Goal: Navigation & Orientation: Find specific page/section

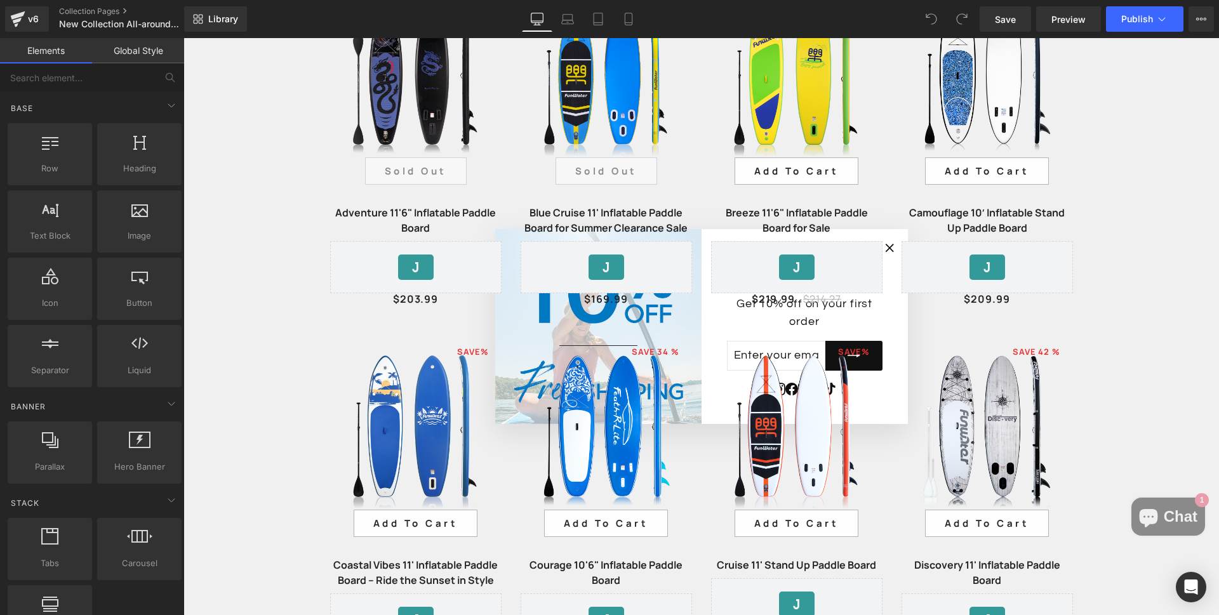
scroll to position [381, 0]
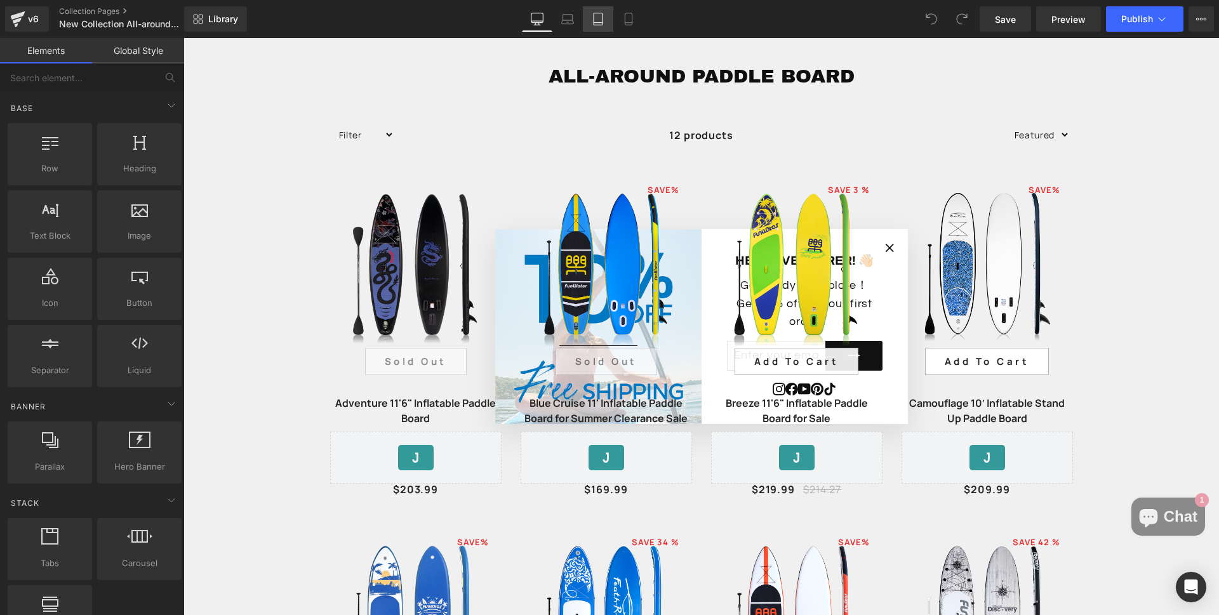
click at [600, 23] on icon at bounding box center [598, 19] width 13 height 13
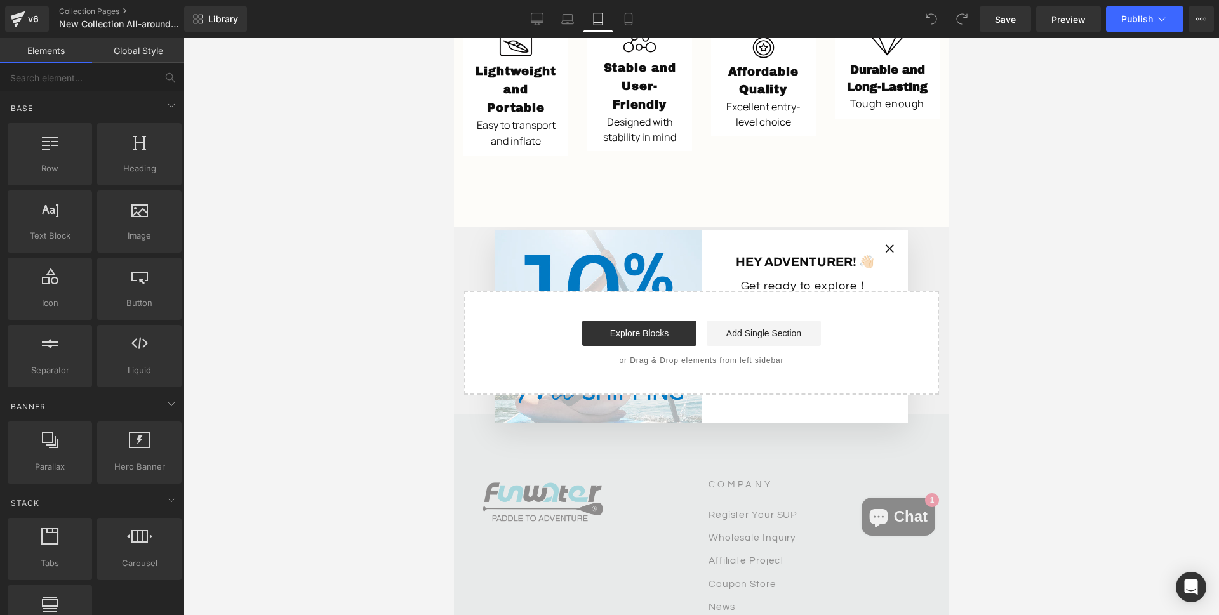
scroll to position [2808, 0]
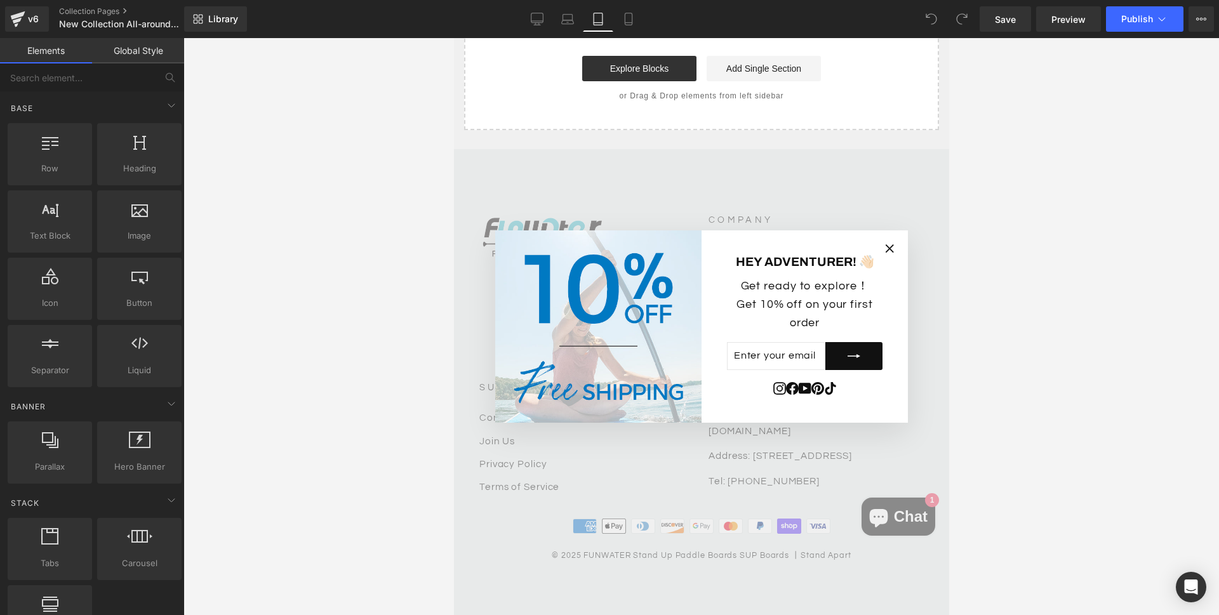
click at [885, 251] on icon "button" at bounding box center [889, 249] width 8 height 8
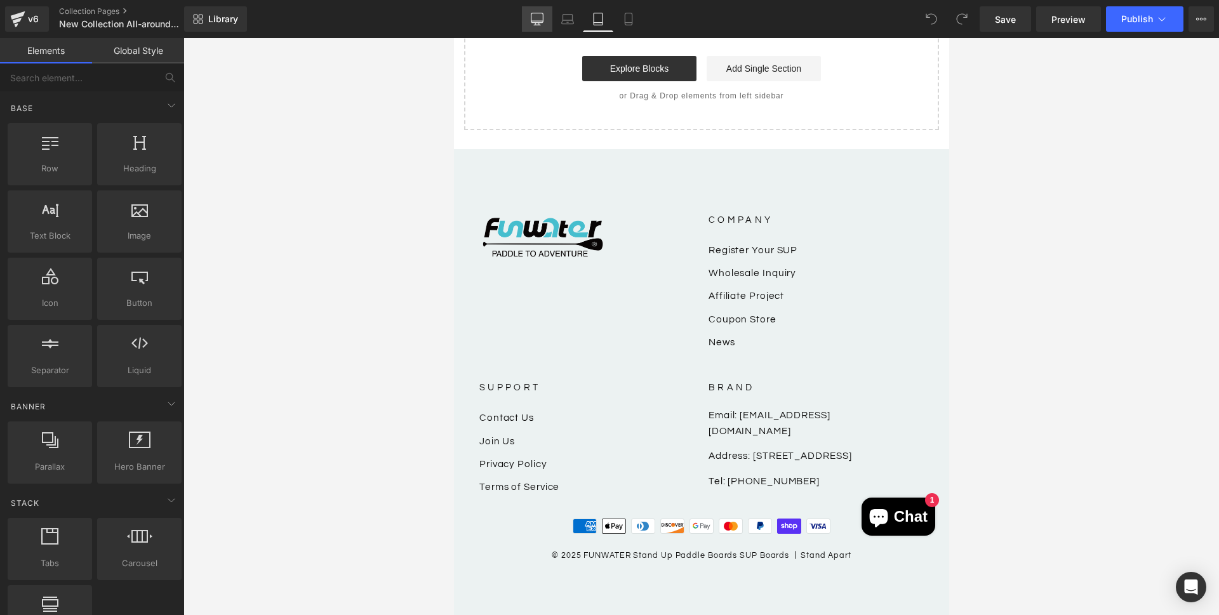
click at [536, 24] on icon at bounding box center [537, 24] width 4 height 3
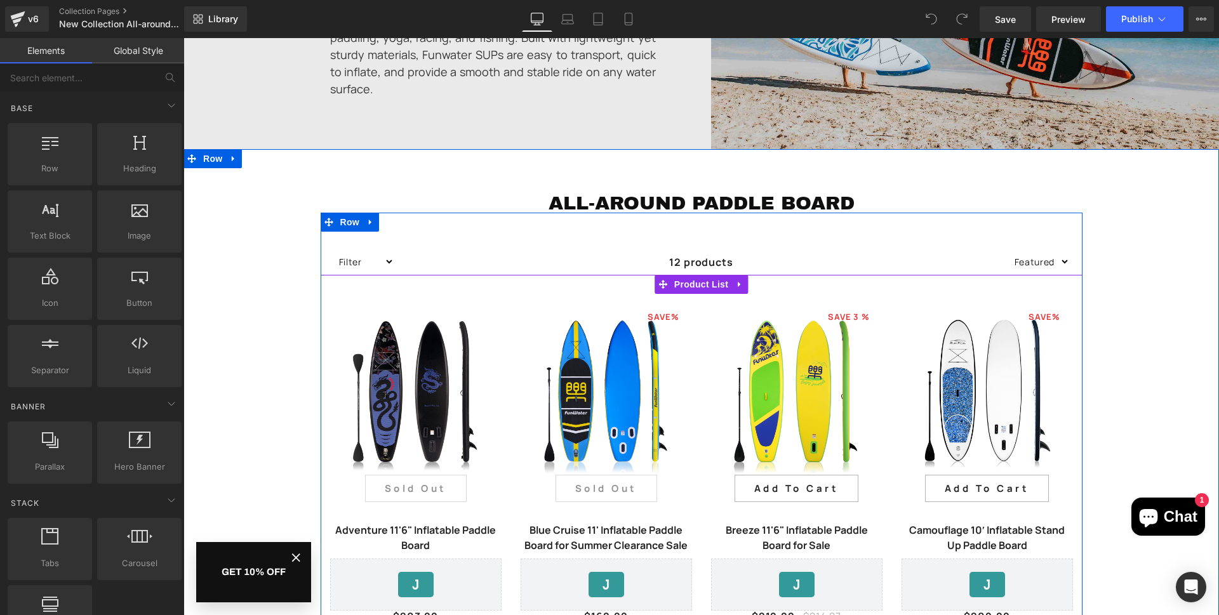
scroll to position [381, 0]
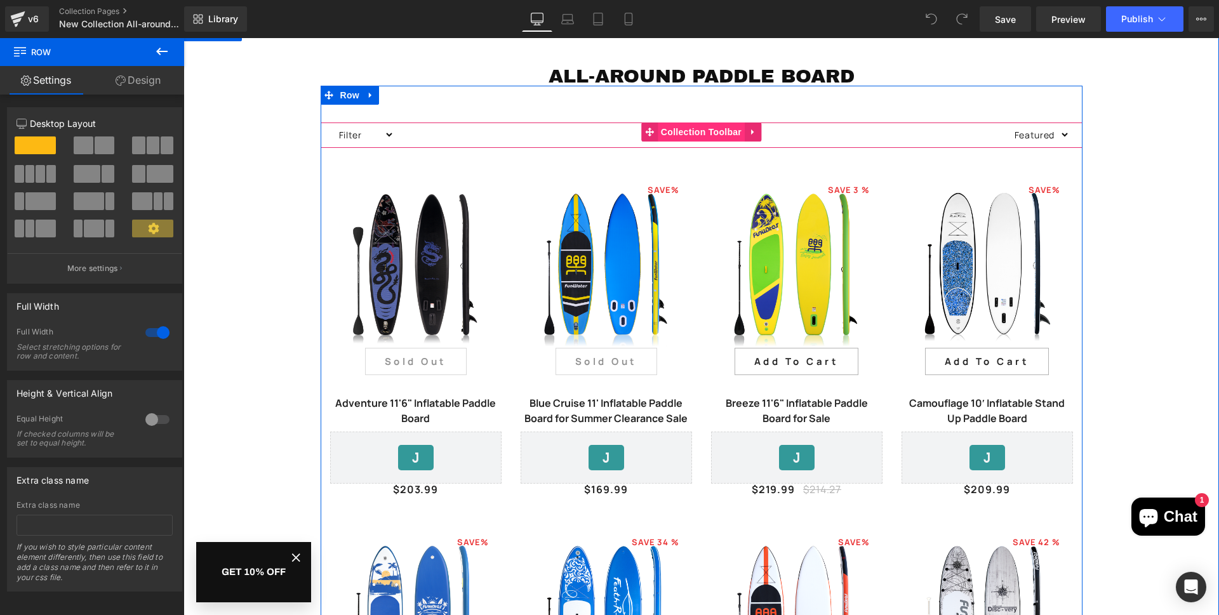
click at [710, 131] on span "Collection Toolbar" at bounding box center [701, 132] width 87 height 19
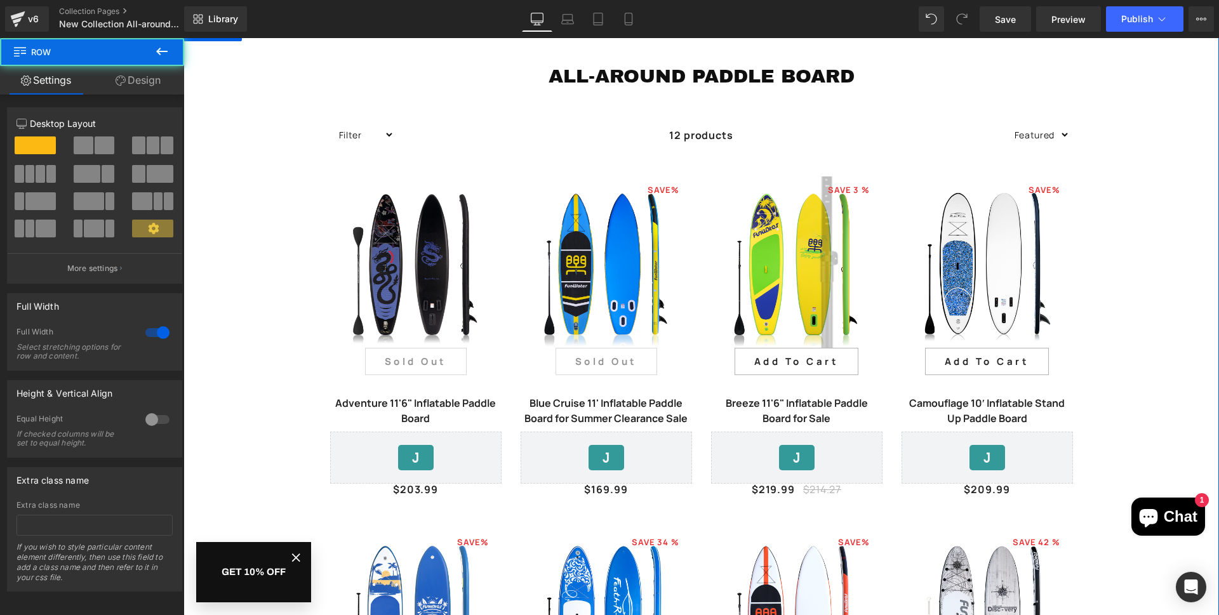
scroll to position [445, 0]
